Goal: Task Accomplishment & Management: Use online tool/utility

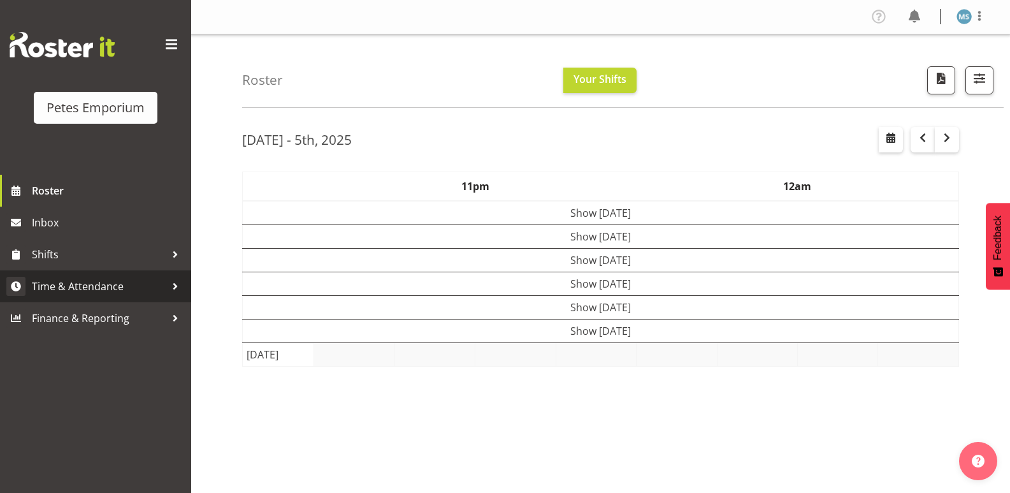
click at [86, 286] on span "Time & Attendance" at bounding box center [99, 286] width 134 height 19
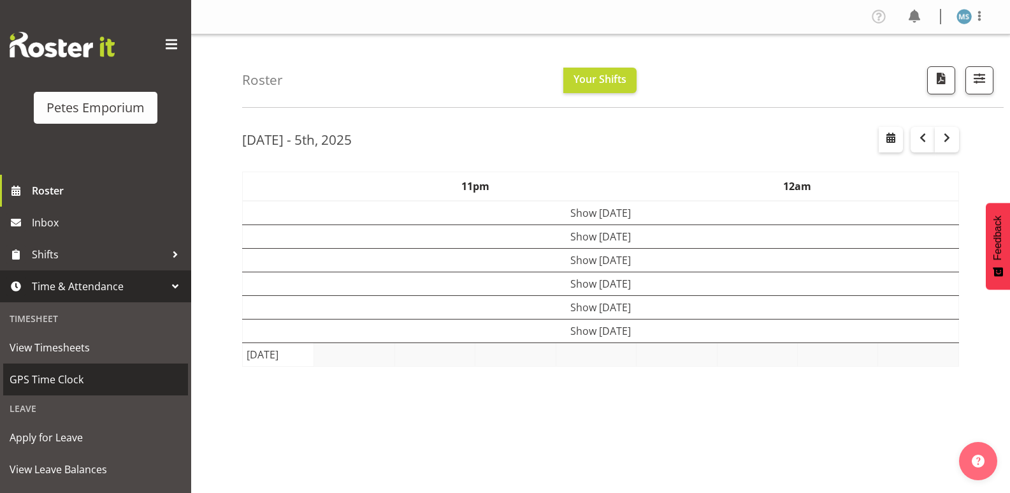
click at [68, 384] on span "GPS Time Clock" at bounding box center [96, 379] width 172 height 19
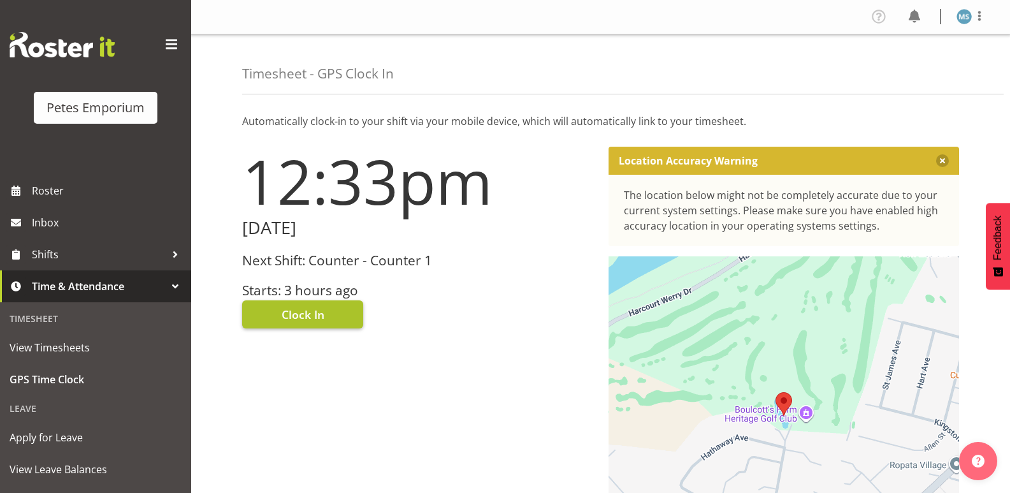
click at [313, 303] on button "Clock In" at bounding box center [302, 314] width 121 height 28
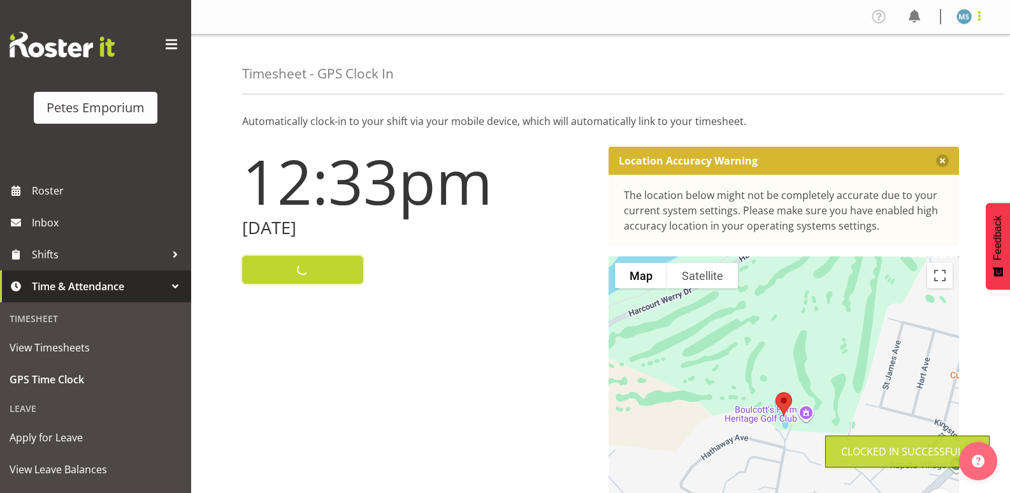
click at [977, 17] on span at bounding box center [979, 15] width 15 height 15
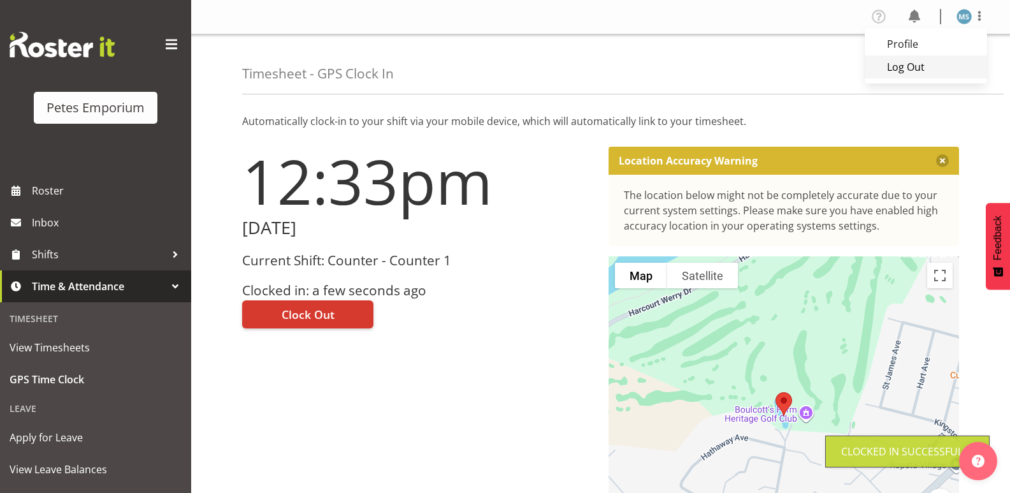
click at [903, 71] on link "Log Out" at bounding box center [926, 66] width 122 height 23
